Goal: Information Seeking & Learning: Learn about a topic

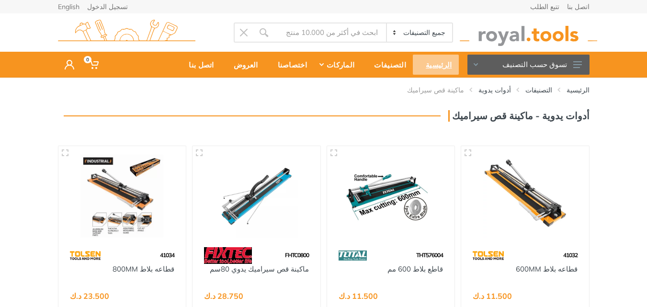
click at [440, 66] on div "الرئيسية" at bounding box center [435, 65] width 45 height 20
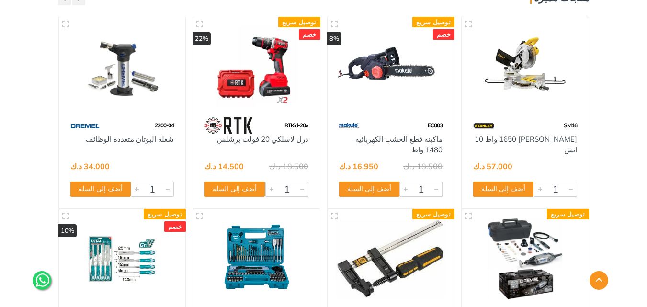
scroll to position [144, 0]
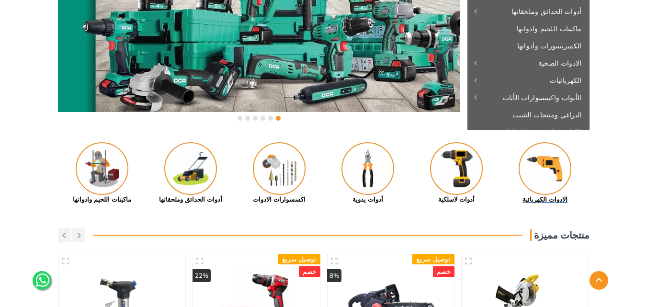
click at [539, 168] on img at bounding box center [544, 168] width 53 height 53
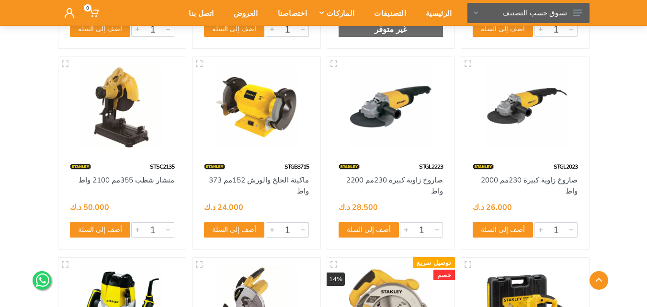
scroll to position [766, 0]
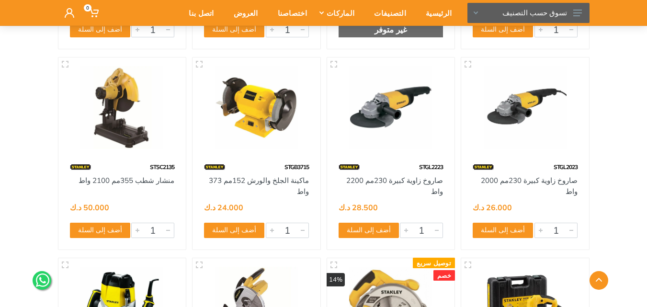
click at [553, 100] on img at bounding box center [524, 107] width 111 height 83
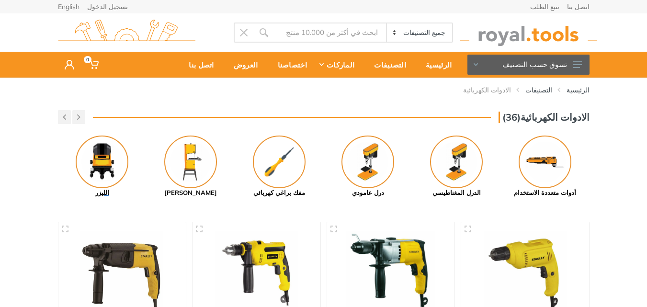
click at [100, 157] on img at bounding box center [102, 161] width 53 height 53
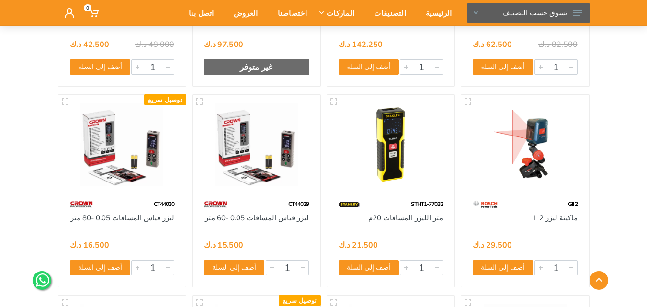
scroll to position [670, 0]
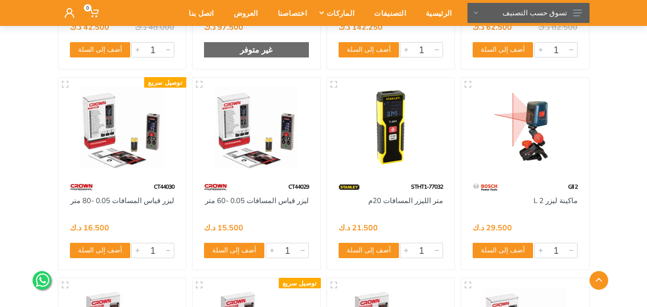
click at [544, 138] on img at bounding box center [524, 127] width 111 height 83
